Goal: Submit feedback/report problem

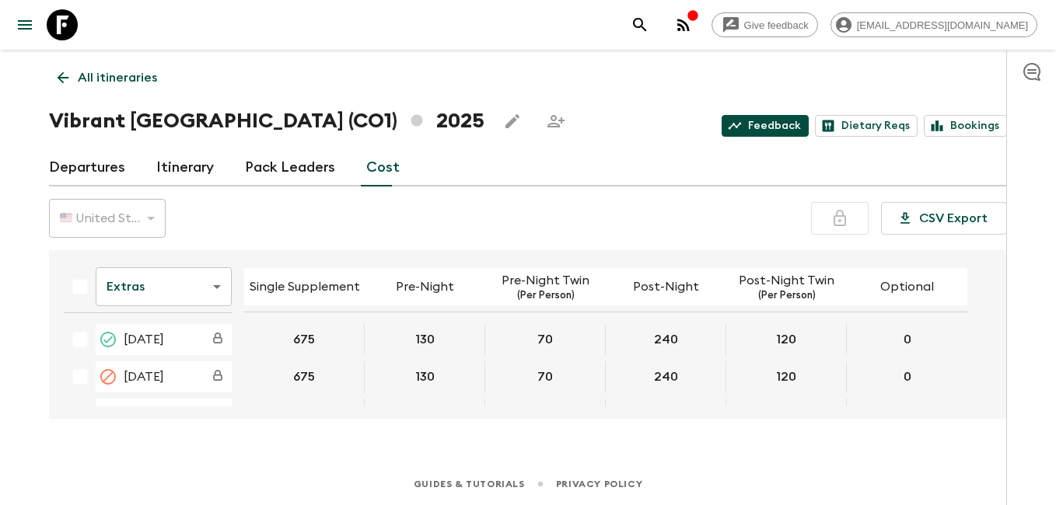
click at [788, 132] on link "Feedback" at bounding box center [765, 126] width 87 height 22
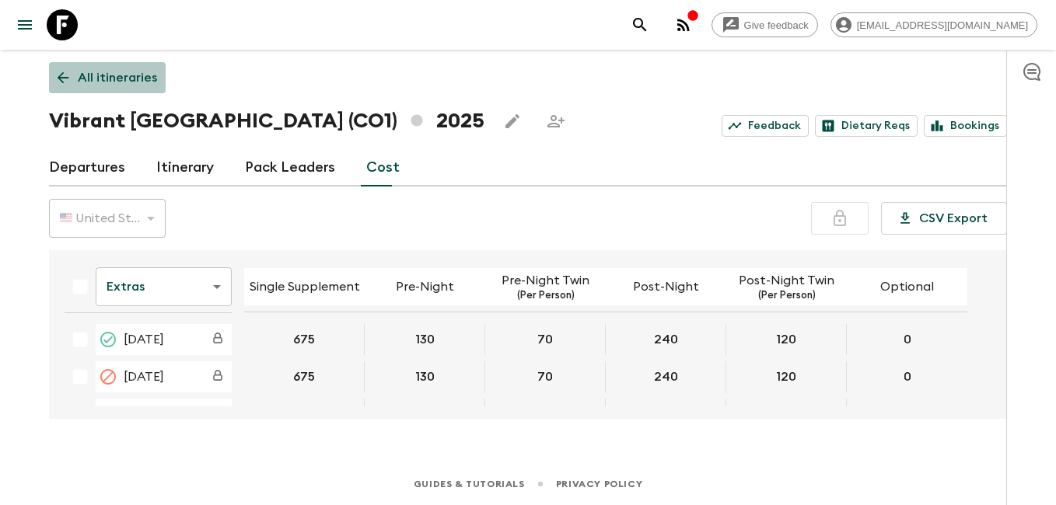
click at [70, 81] on icon at bounding box center [62, 77] width 17 height 17
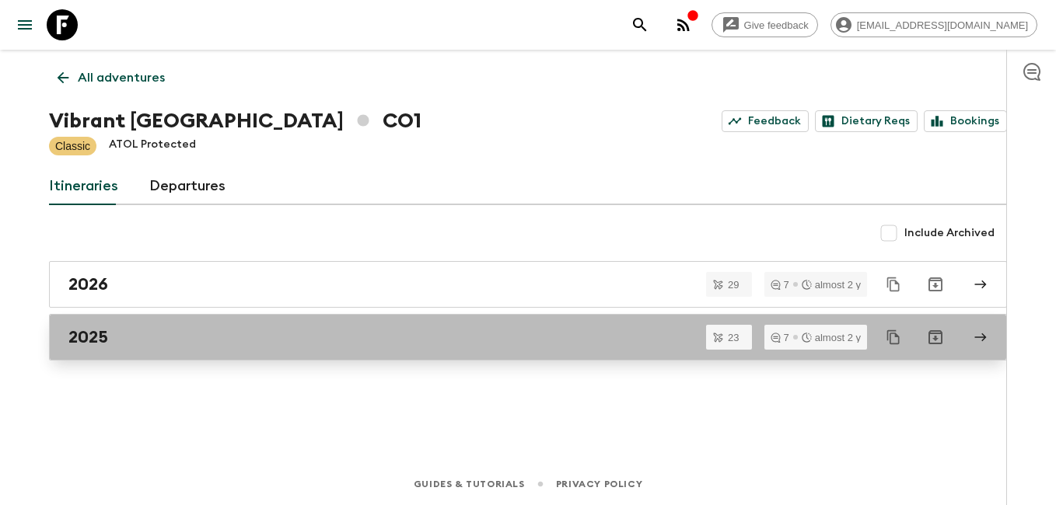
click at [120, 347] on div "2025" at bounding box center [513, 337] width 890 height 20
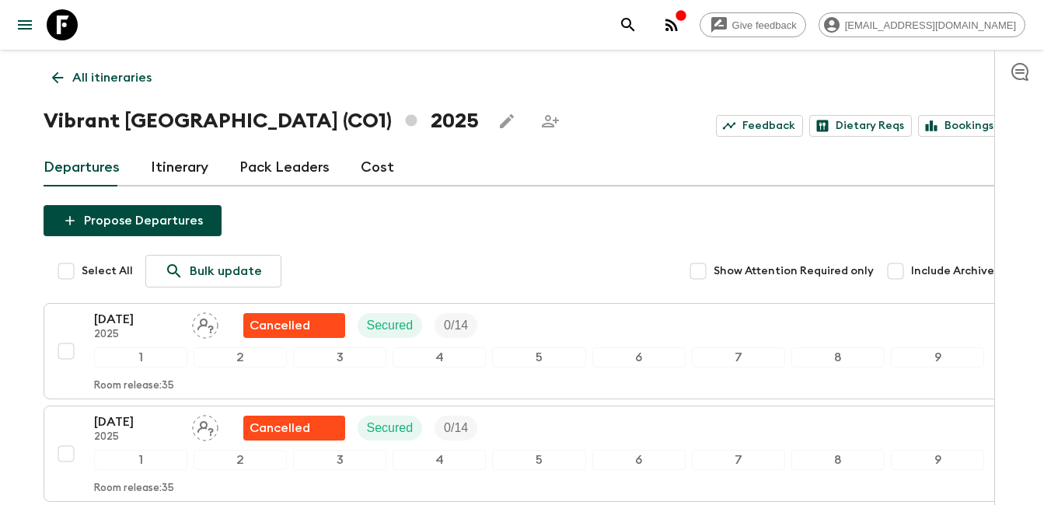
click at [394, 257] on div "Select All Bulk update Show Attention Required only Include Archived" at bounding box center [530, 271] width 943 height 33
click at [61, 78] on icon at bounding box center [57, 78] width 12 height 12
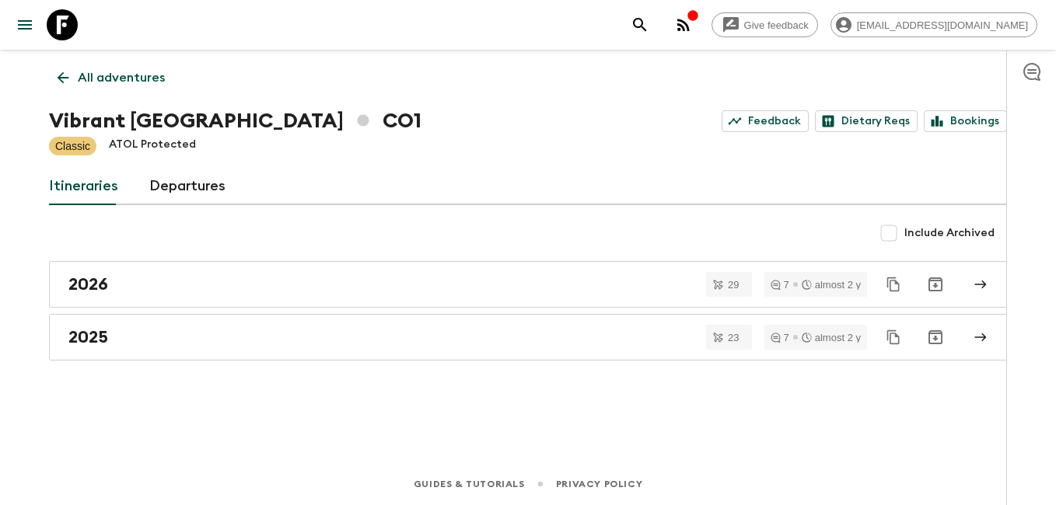
click at [61, 78] on icon at bounding box center [64, 78] width 12 height 12
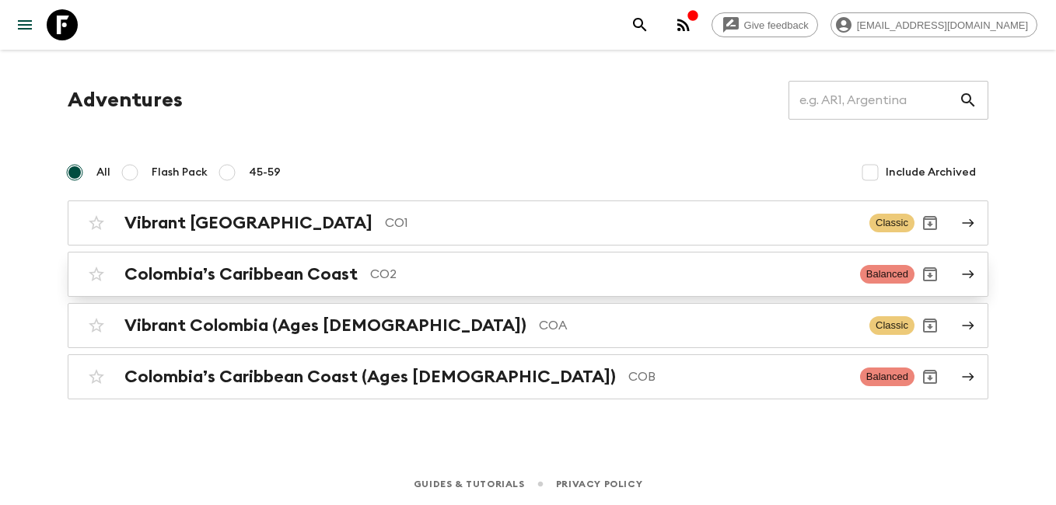
click at [312, 269] on h2 "Colombia’s Caribbean Coast" at bounding box center [240, 274] width 233 height 20
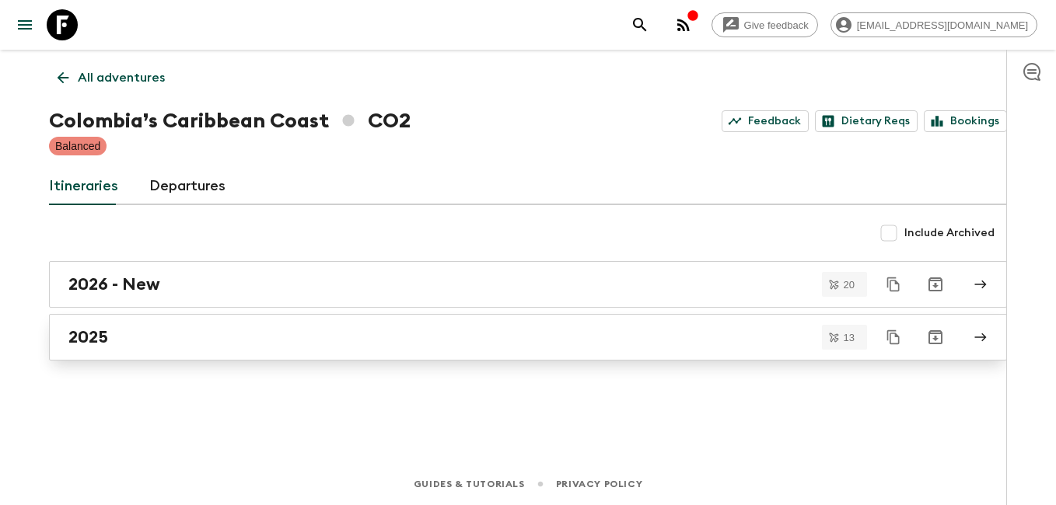
click at [281, 336] on div "2025" at bounding box center [513, 337] width 890 height 20
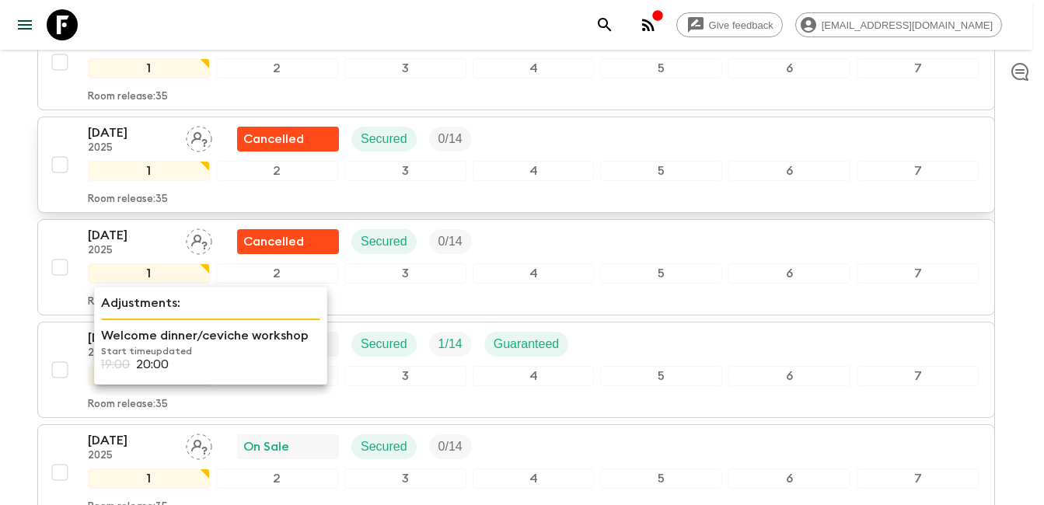
scroll to position [544, 0]
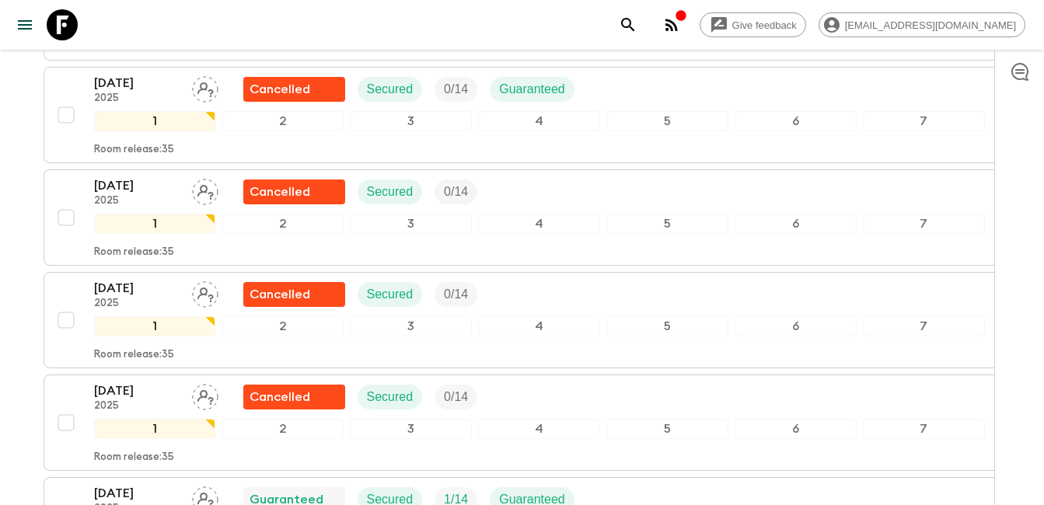
click at [16, 271] on div "Give feedback [EMAIL_ADDRESS][DOMAIN_NAME] All itineraries Colombia’s Caribbean…" at bounding box center [522, 342] width 1044 height 1773
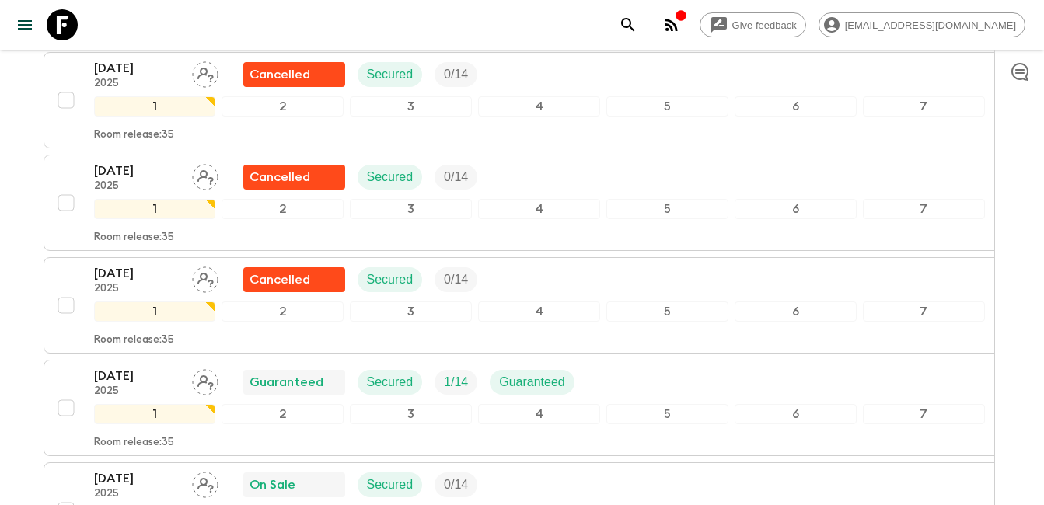
scroll to position [700, 0]
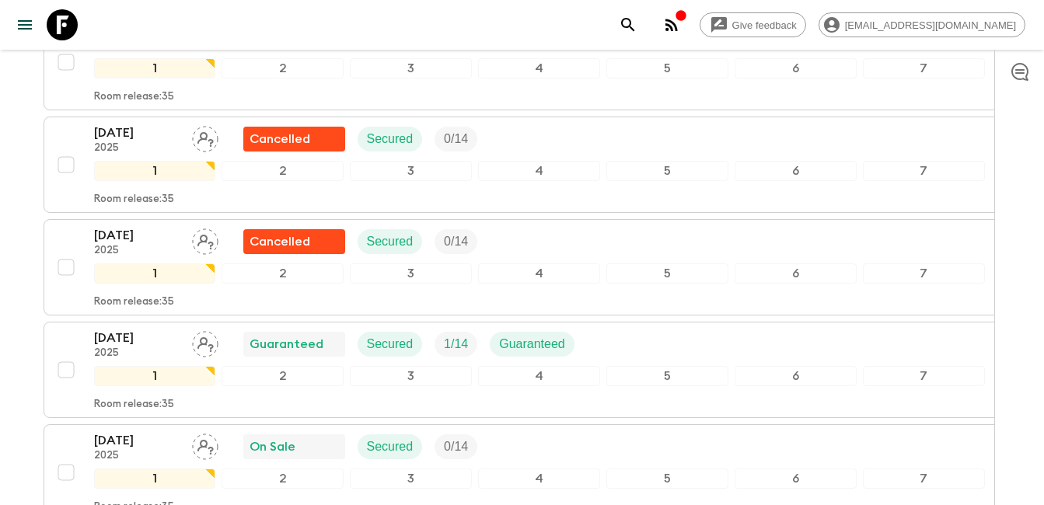
click at [13, 230] on div "Give feedback [EMAIL_ADDRESS][DOMAIN_NAME] All itineraries Colombia’s Caribbean…" at bounding box center [522, 186] width 1044 height 1773
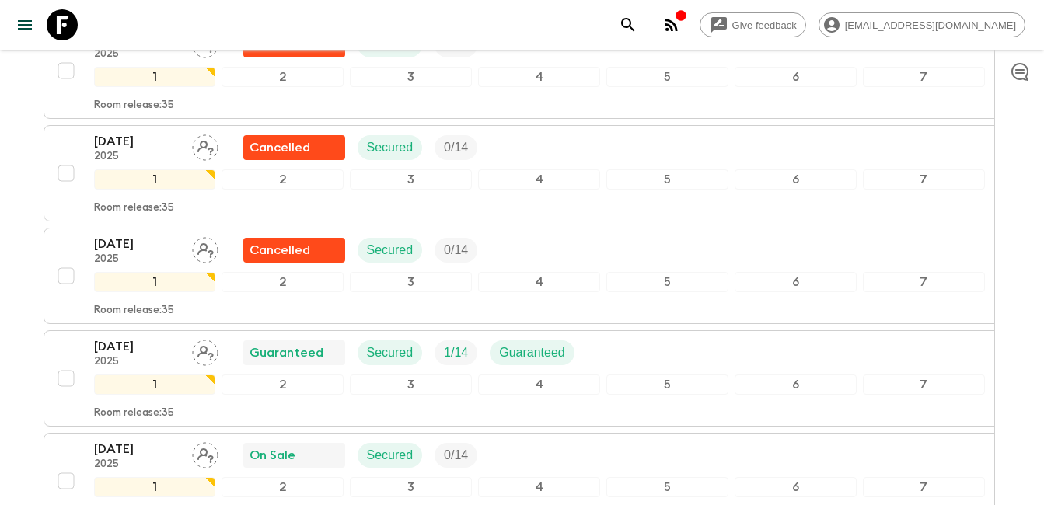
click at [25, 219] on div "All itineraries Colombia’s Caribbean Coast (CO2) 2025 Feedback Dietary Reqs Boo…" at bounding box center [522, 177] width 995 height 1638
